Goal: Task Accomplishment & Management: Manage account settings

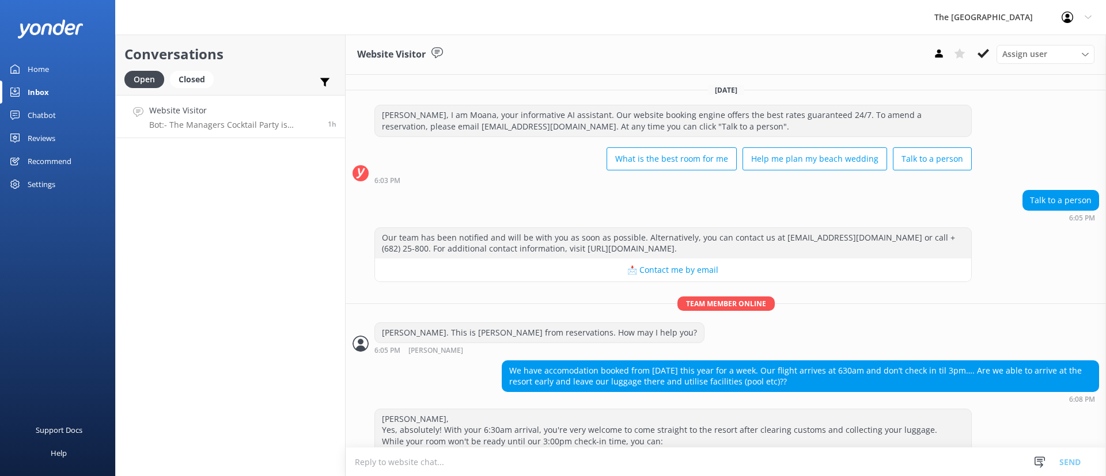
scroll to position [322, 0]
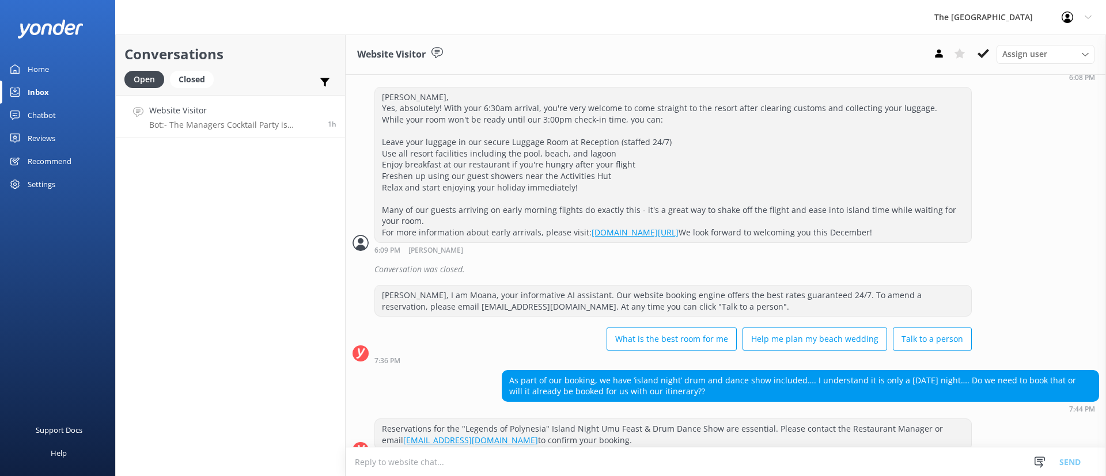
click at [267, 98] on link "Website Visitor Bot: - The Managers Cocktail Party is typically an event that d…" at bounding box center [230, 116] width 229 height 43
click at [283, 113] on h4 "Website Visitor" at bounding box center [234, 110] width 170 height 13
click at [982, 54] on icon at bounding box center [984, 54] width 12 height 12
